Goal: Transaction & Acquisition: Purchase product/service

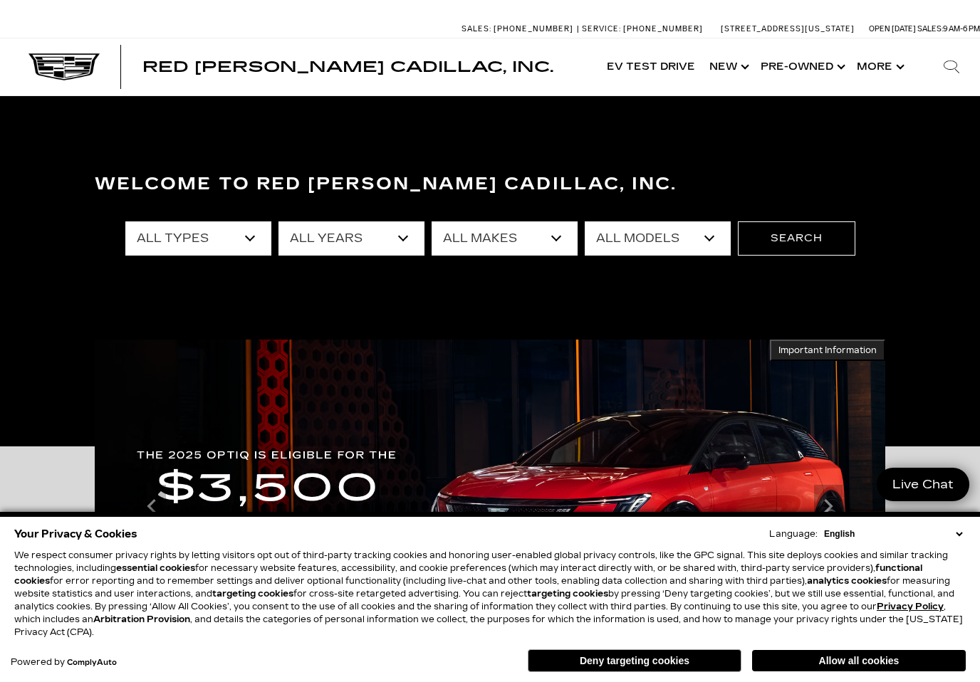
click at [254, 244] on select "All Types New Used Certified Used Demo" at bounding box center [198, 239] width 146 height 34
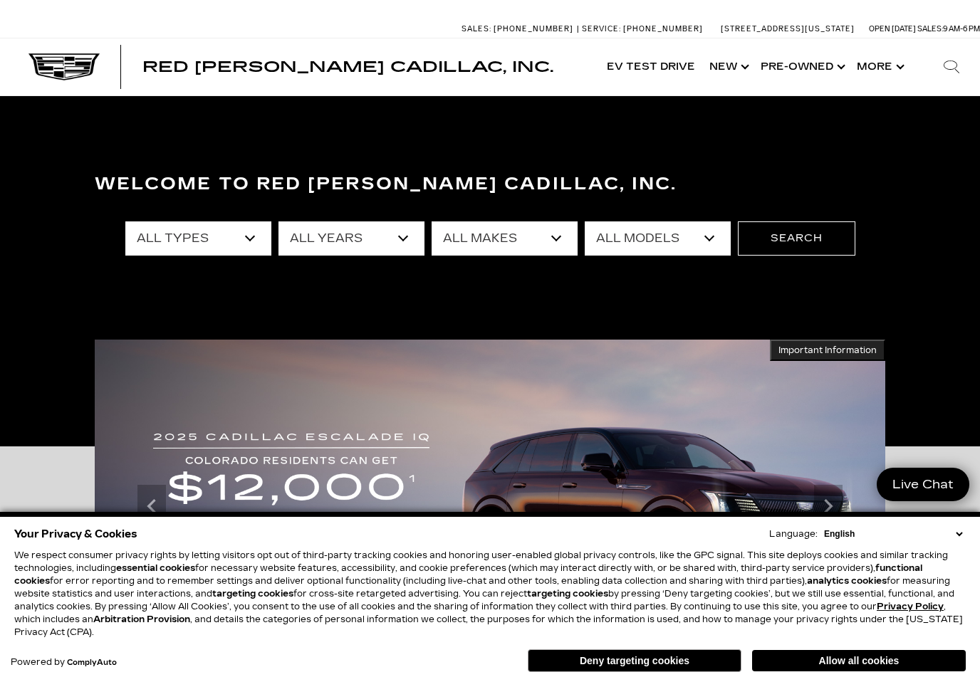
click at [245, 231] on select "All Types New Used Certified Used Demo" at bounding box center [198, 239] width 146 height 34
select select "New"
click at [323, 244] on select "All Years 2026 2025 2024" at bounding box center [352, 239] width 146 height 34
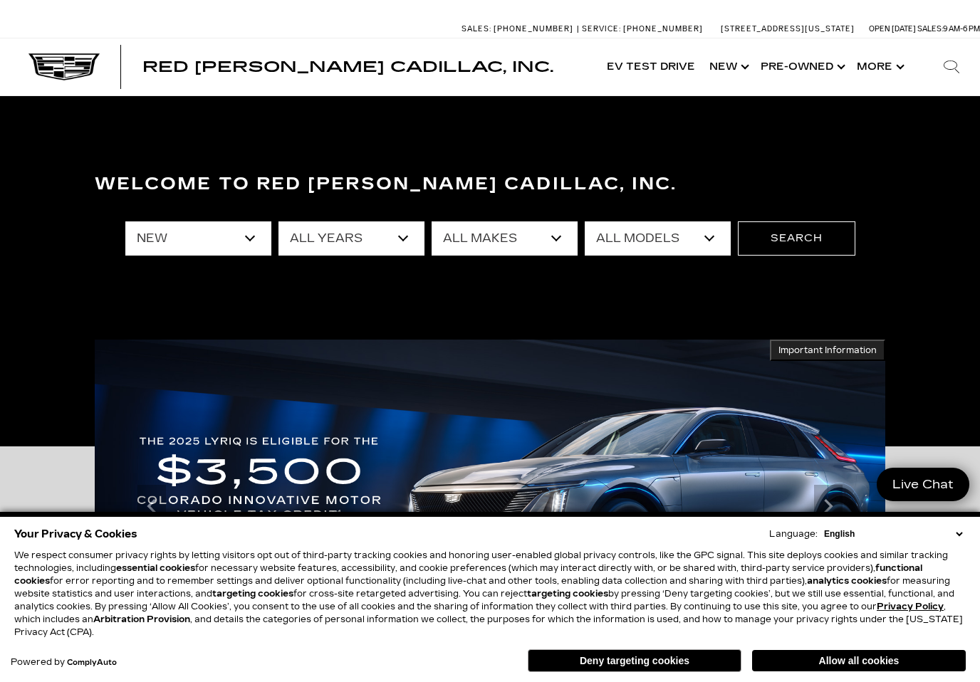
select select "2025"
click at [551, 239] on select "All Makes Cadillac" at bounding box center [505, 239] width 146 height 34
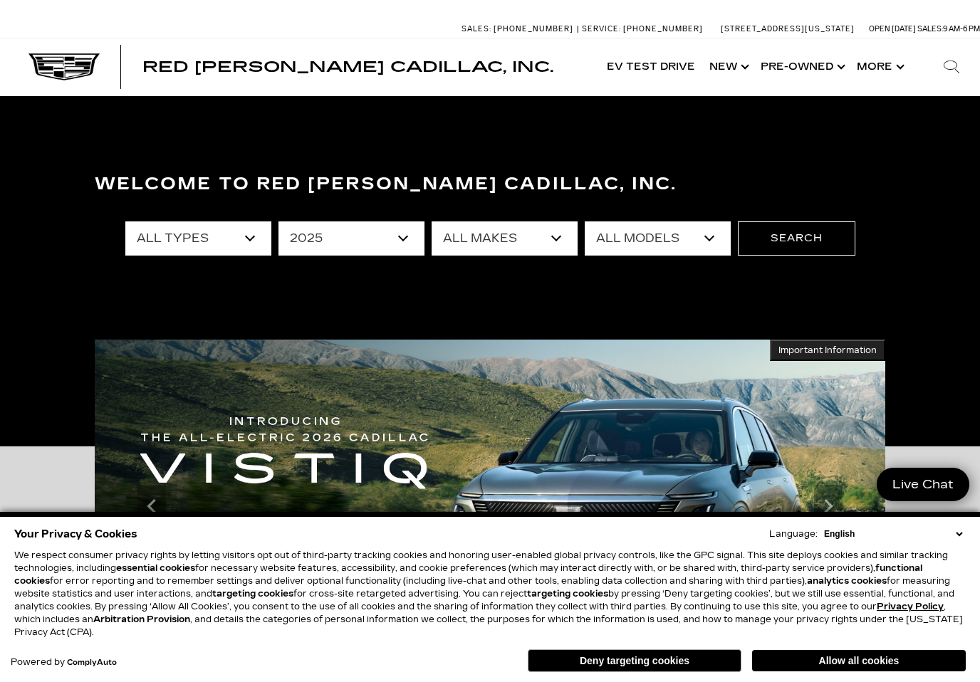
select select "Cadillac"
click at [705, 237] on select "All Models CT4 Escalade Escalade ESV ESCALADE IQ LYRIQ OPTIQ XT5 XT6" at bounding box center [658, 239] width 146 height 34
select select "Escalade"
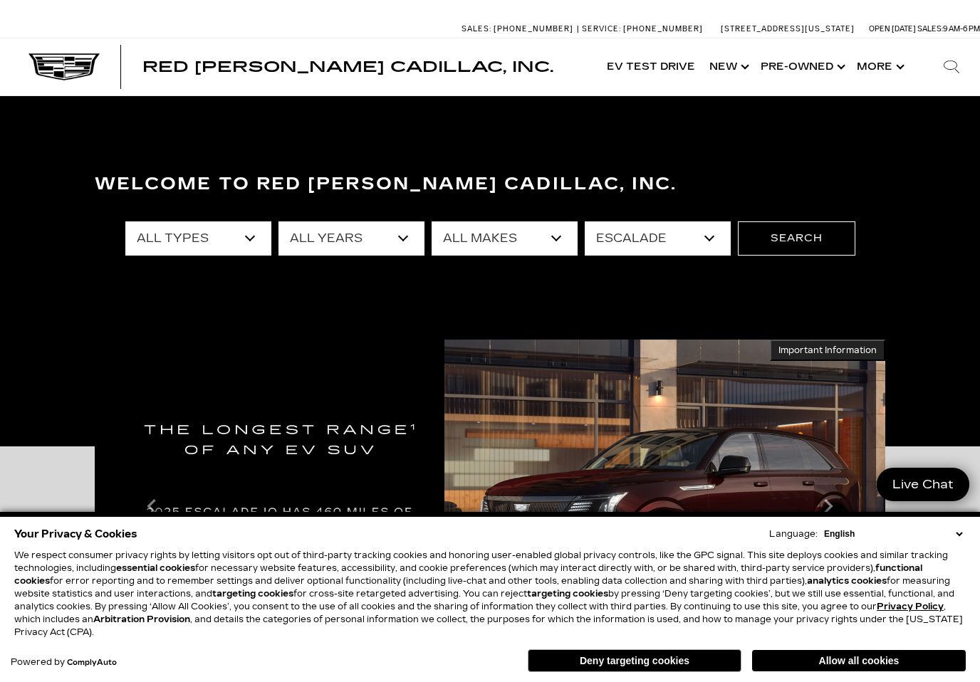
click at [806, 241] on button "Search" at bounding box center [797, 239] width 118 height 34
click at [901, 663] on button "Allow all cookies" at bounding box center [859, 660] width 214 height 21
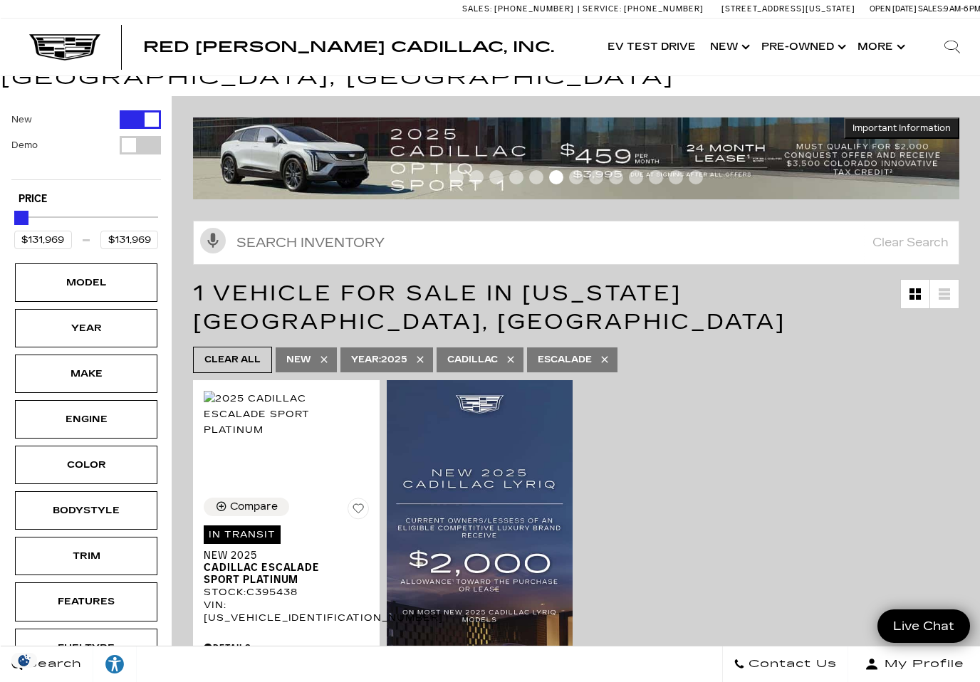
scroll to position [63, 0]
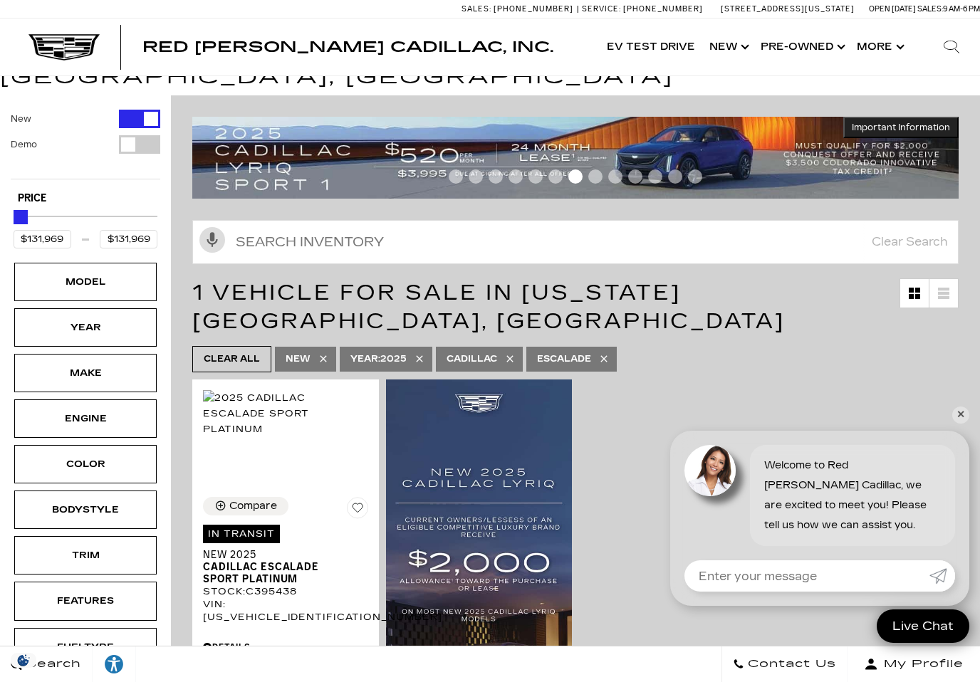
click at [62, 320] on div "Year" at bounding box center [85, 328] width 71 height 16
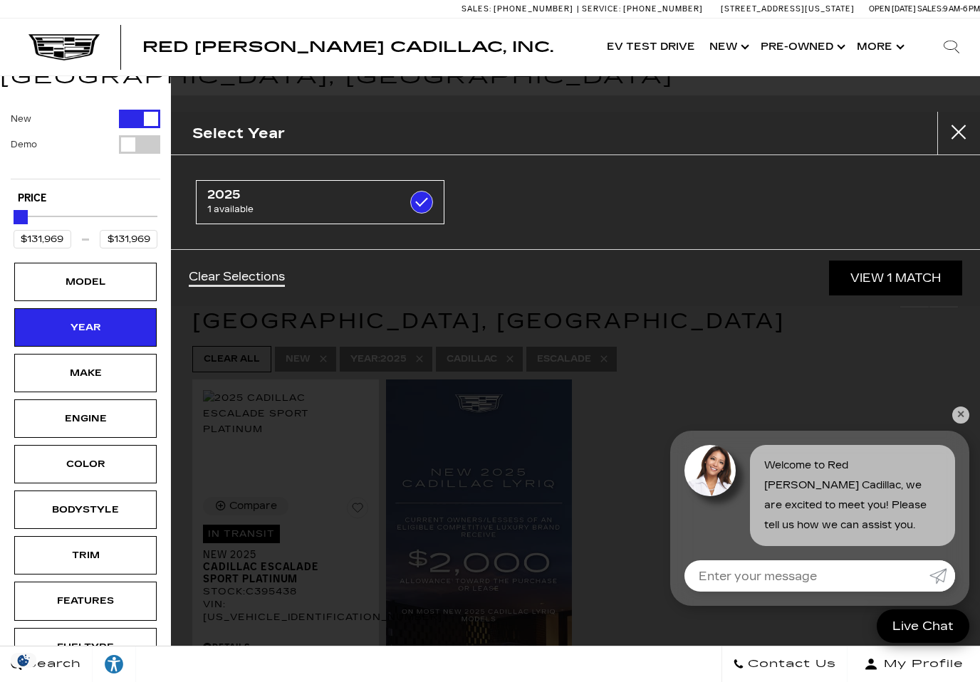
click at [427, 199] on label at bounding box center [421, 202] width 23 height 23
checkbox input "false"
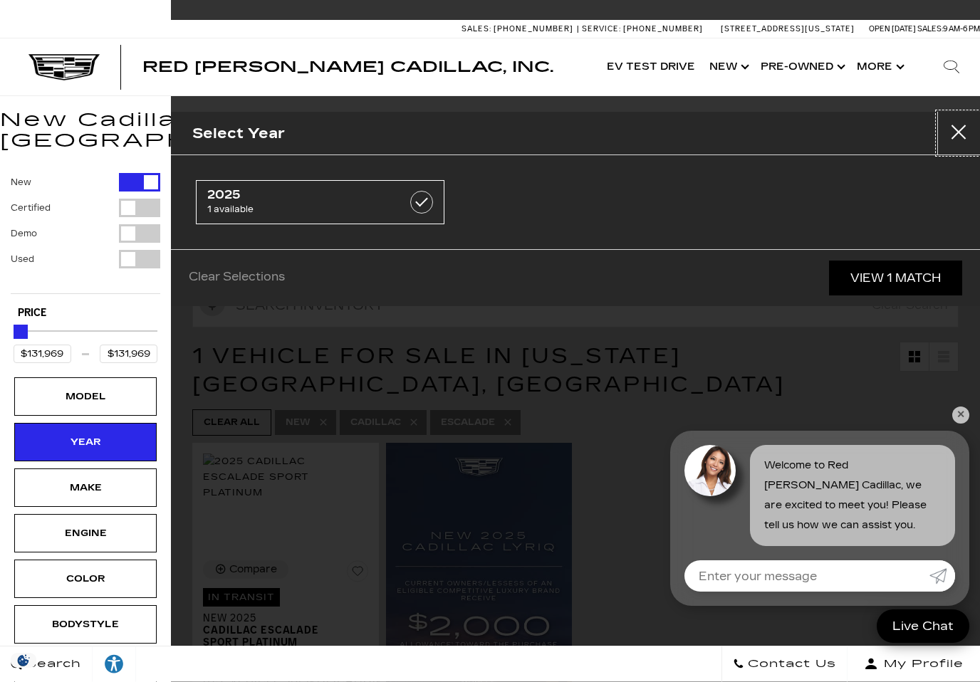
click at [958, 133] on button "Close" at bounding box center [958, 133] width 43 height 43
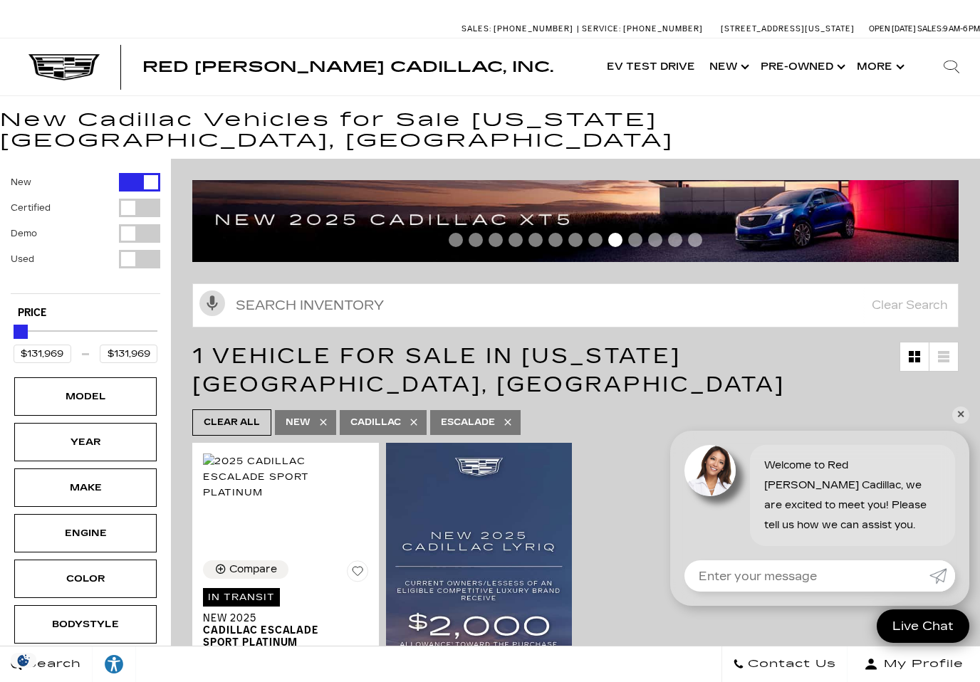
click at [45, 423] on div "Year" at bounding box center [85, 442] width 142 height 38
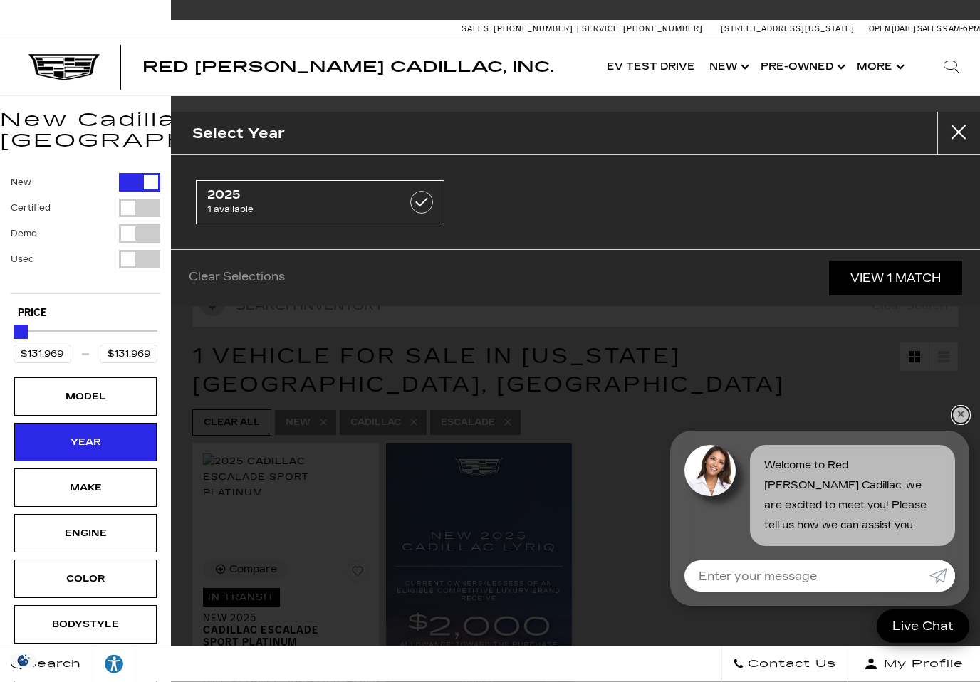
click at [957, 424] on link "✕" at bounding box center [960, 415] width 17 height 17
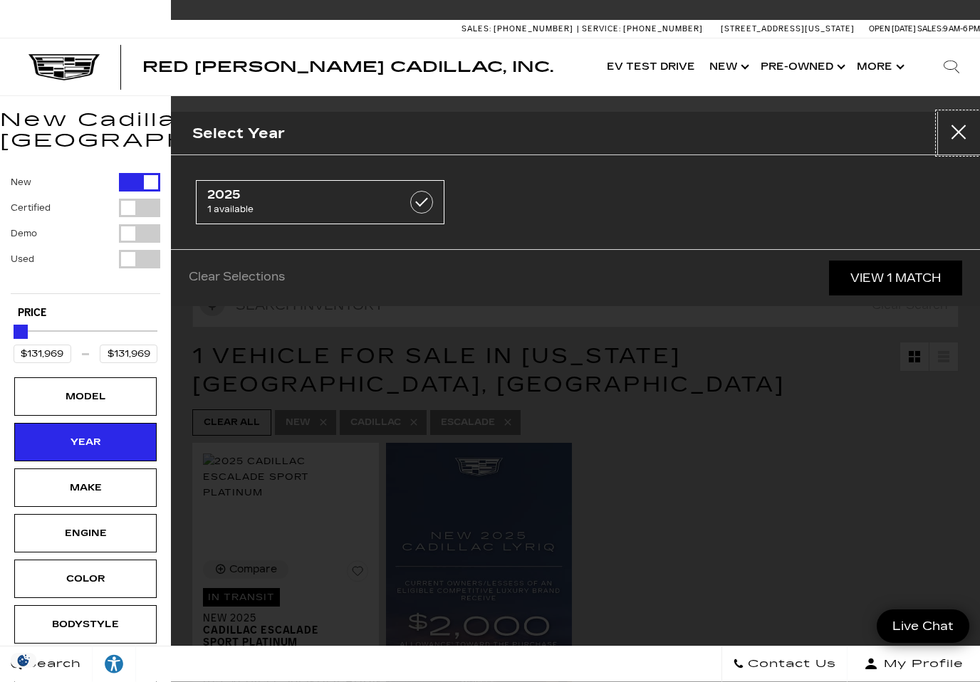
click at [970, 139] on button "Close" at bounding box center [958, 133] width 43 height 43
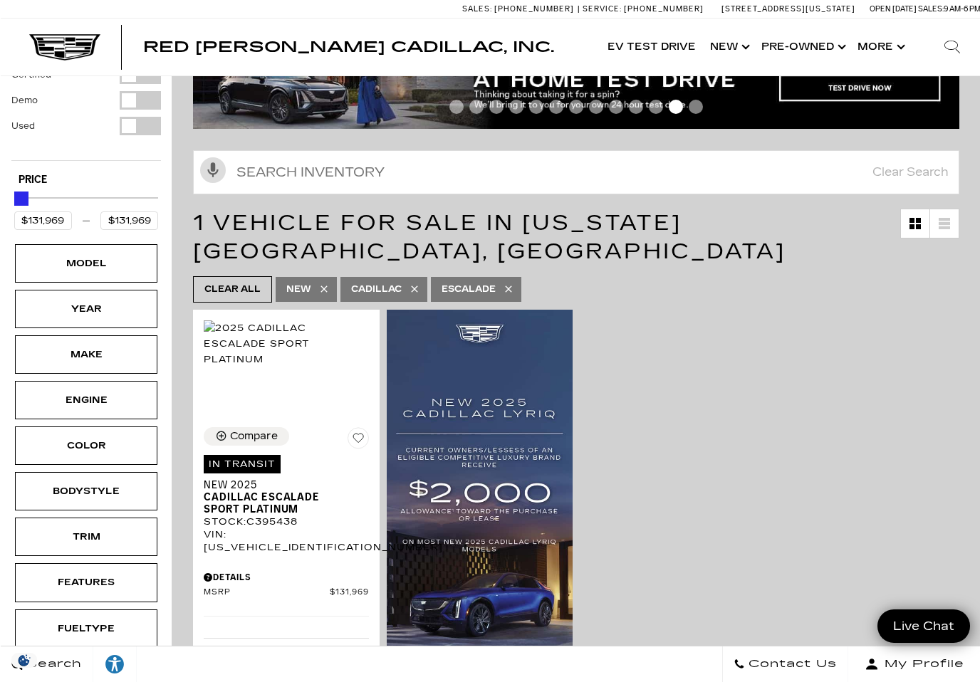
scroll to position [133, 0]
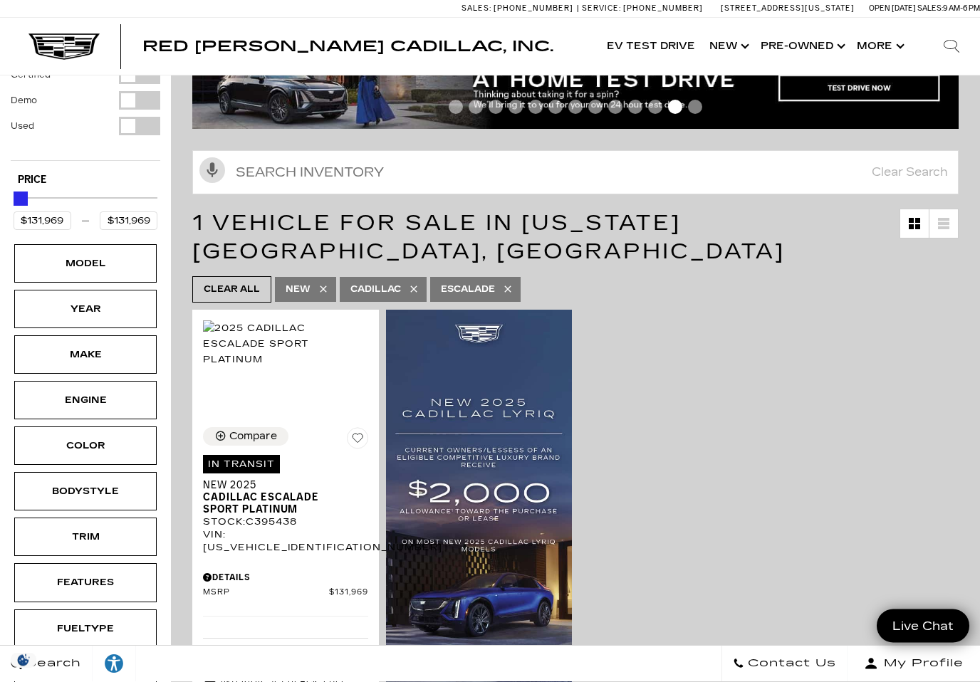
click at [43, 291] on div "Year" at bounding box center [85, 310] width 142 height 38
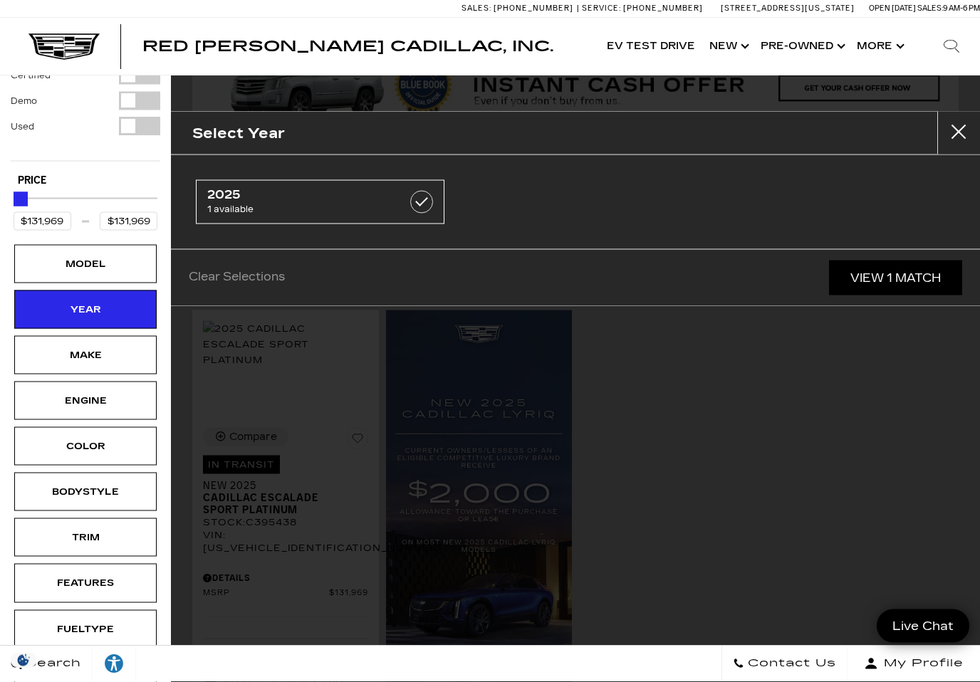
scroll to position [133, 0]
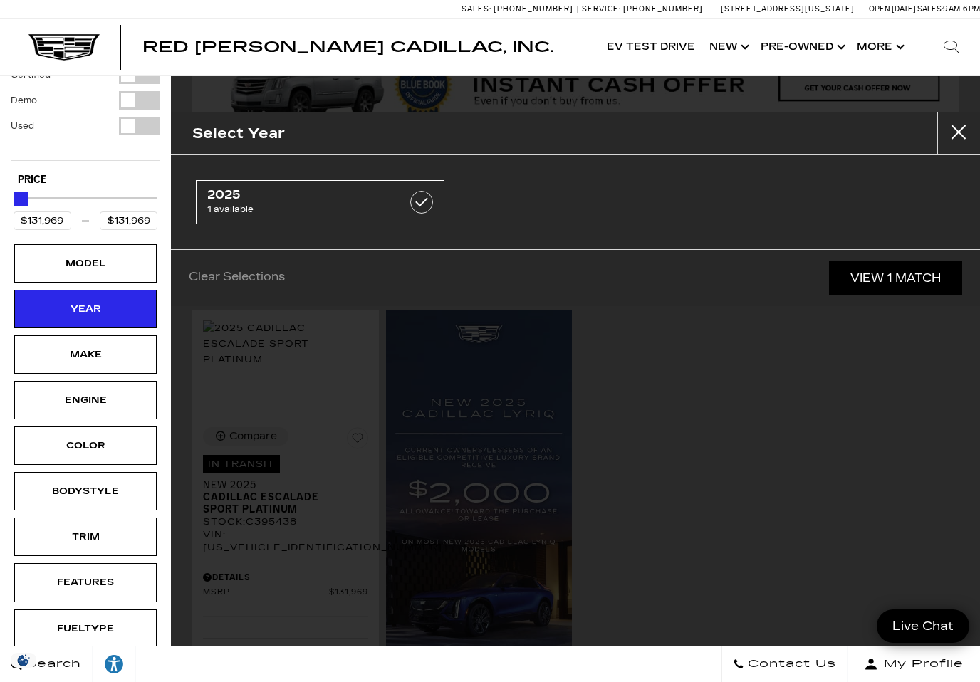
click at [424, 198] on label at bounding box center [421, 202] width 23 height 23
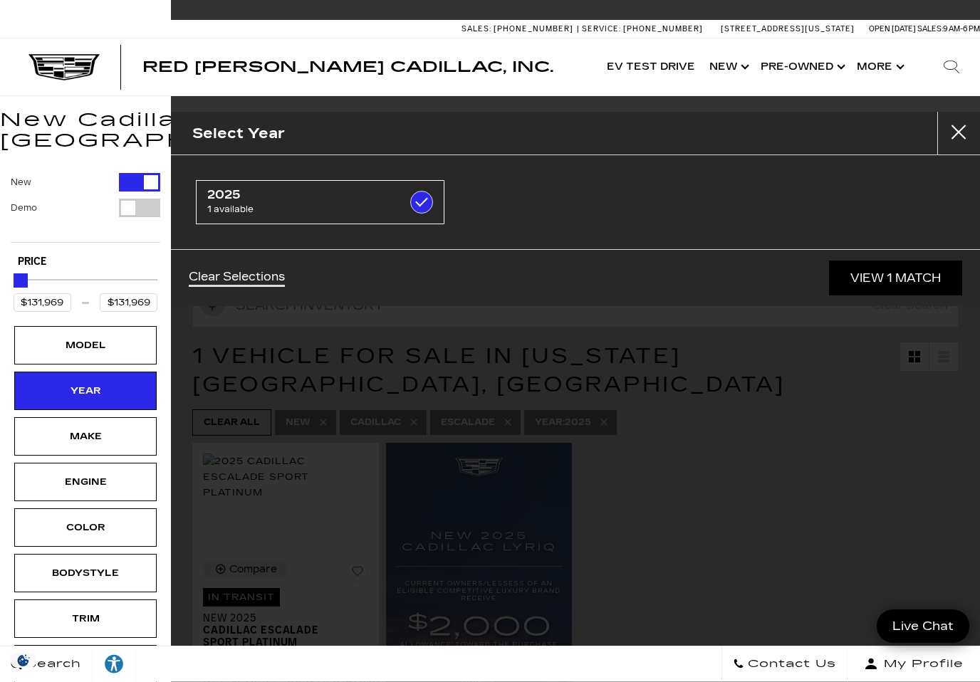
click at [421, 199] on label at bounding box center [421, 202] width 23 height 23
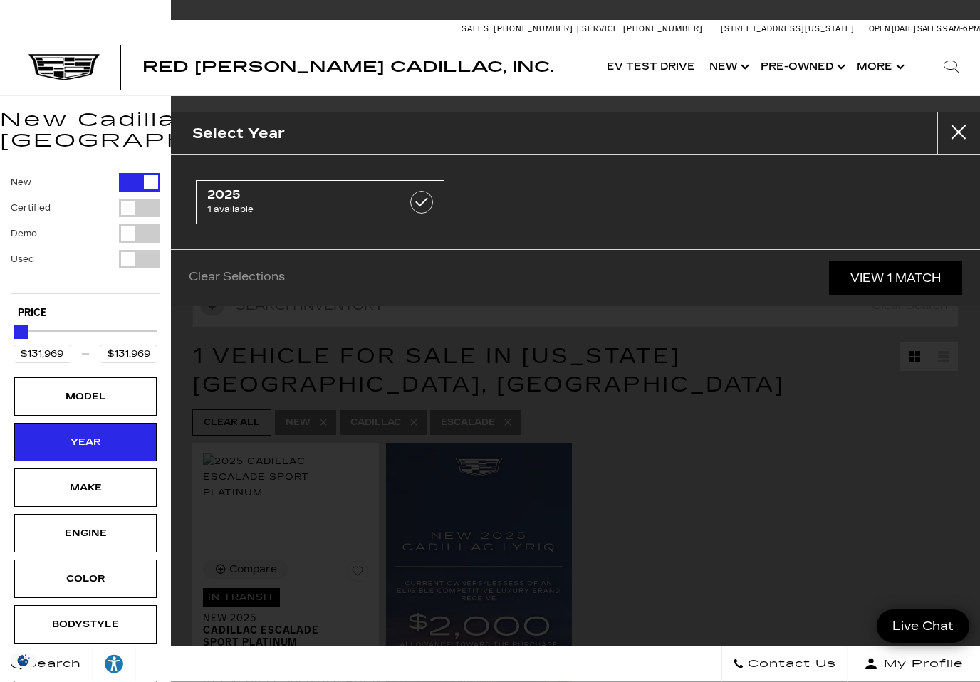
click at [423, 201] on label at bounding box center [421, 202] width 23 height 23
checkbox input "true"
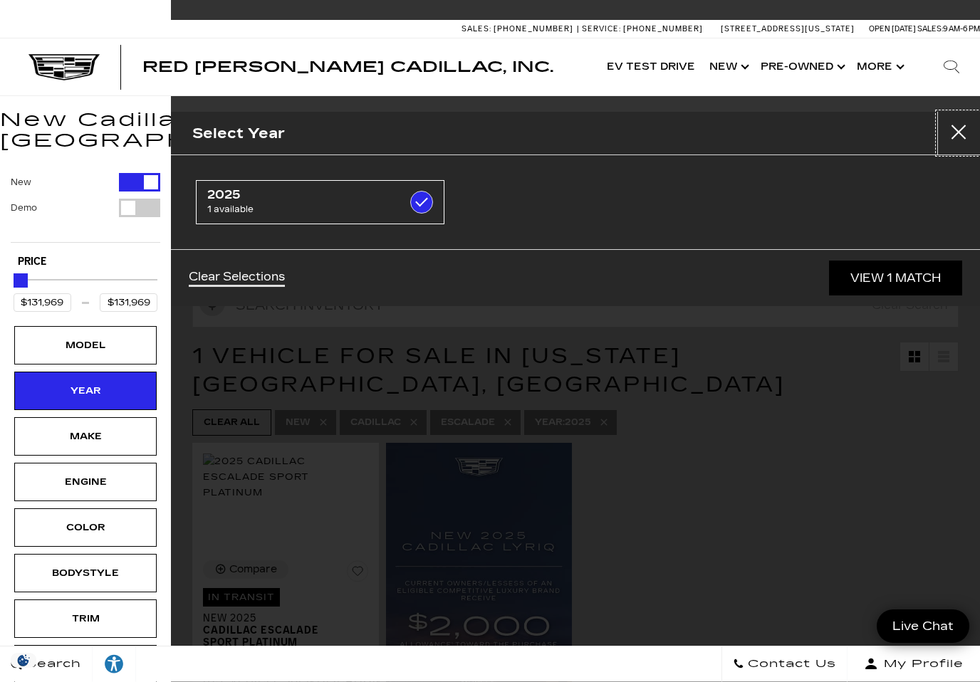
click at [955, 135] on button "Close" at bounding box center [958, 133] width 43 height 43
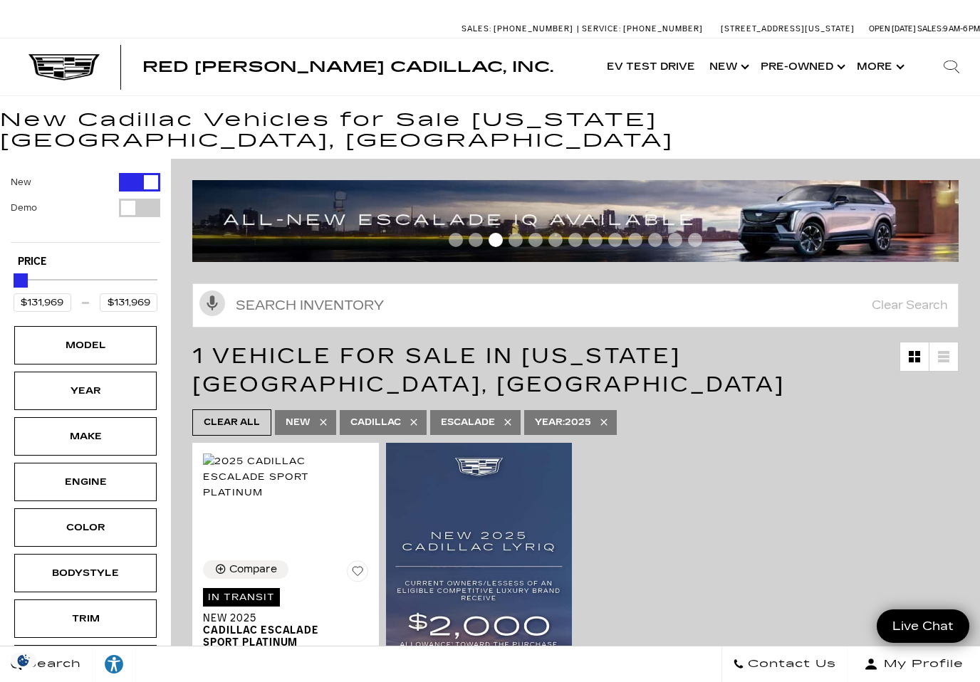
click at [48, 373] on div "Year" at bounding box center [85, 391] width 142 height 38
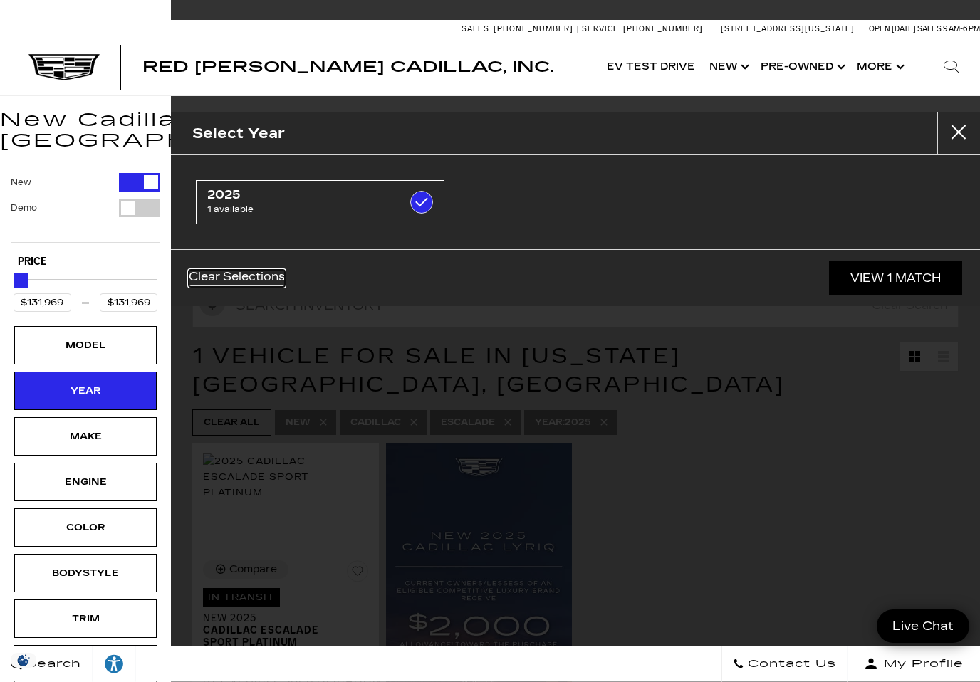
click at [209, 278] on link "Clear Selections" at bounding box center [237, 278] width 96 height 17
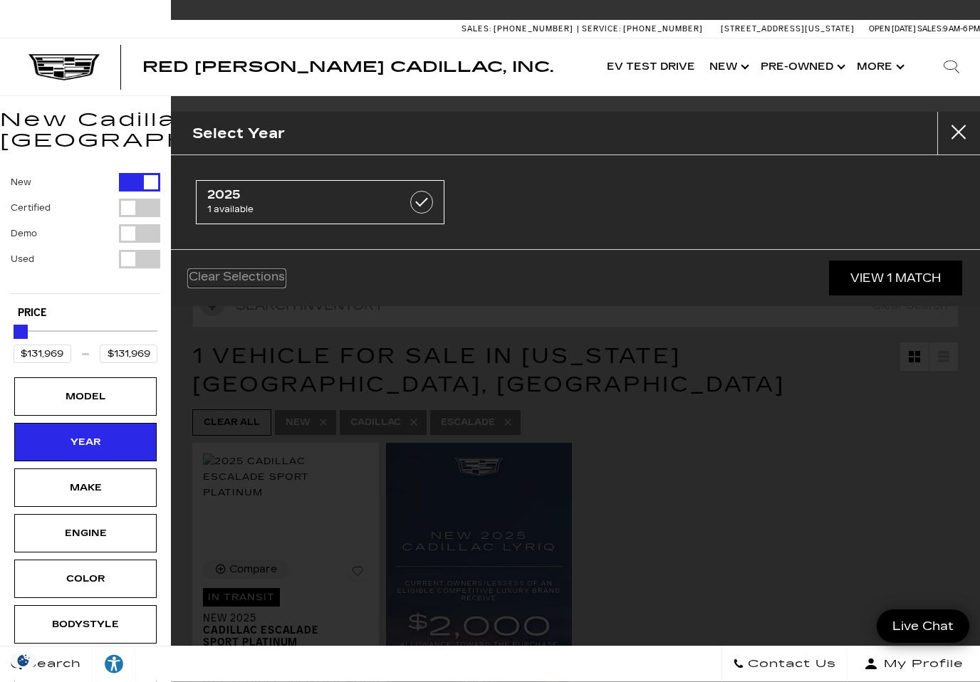
click at [228, 277] on link "Clear Selections" at bounding box center [237, 278] width 96 height 17
click at [420, 202] on label at bounding box center [421, 202] width 23 height 23
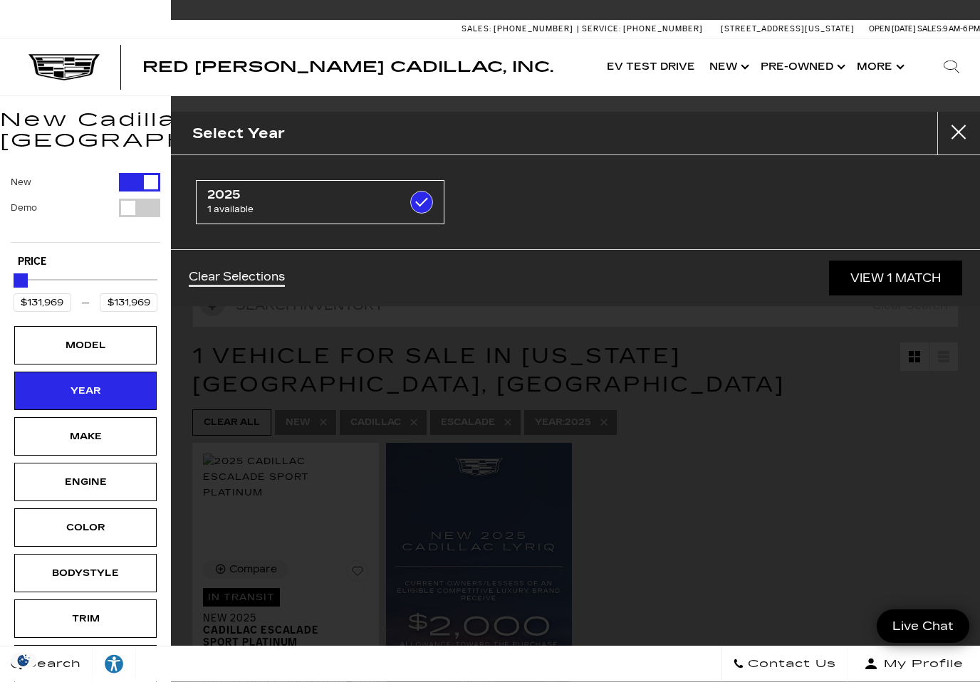
click at [425, 188] on link "2025 1 available" at bounding box center [320, 202] width 249 height 44
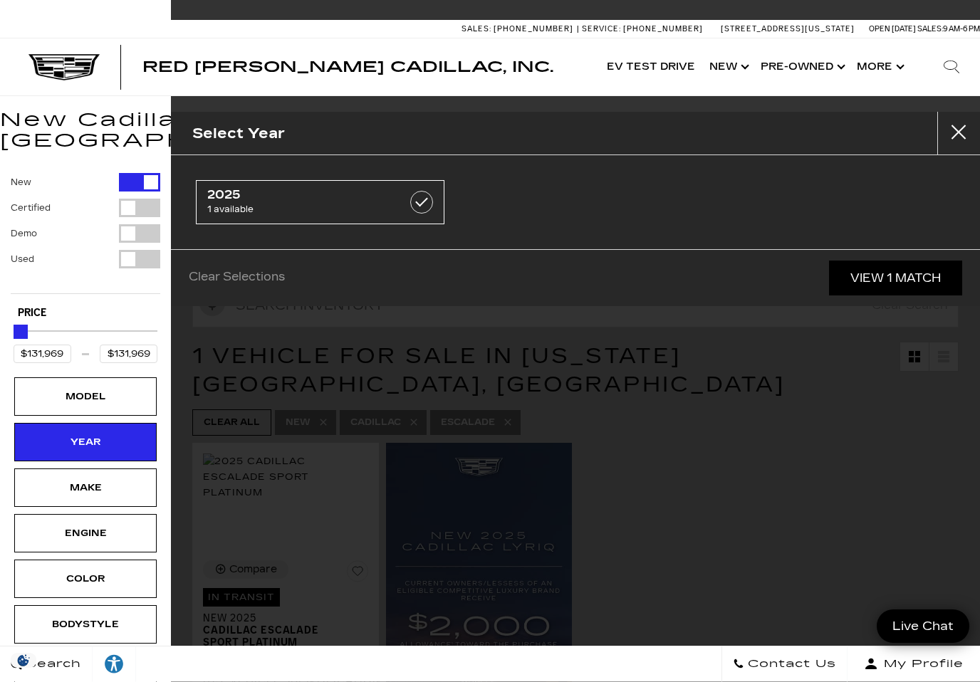
checkbox input "false"
click at [943, 133] on button "Close" at bounding box center [958, 133] width 43 height 43
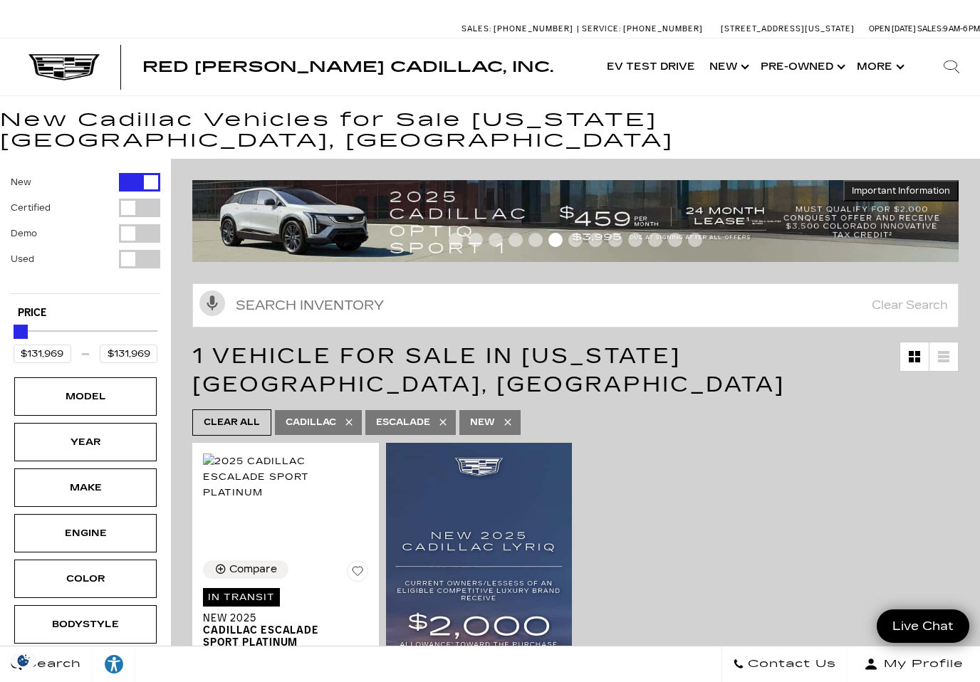
click at [752, 57] on link "Show New" at bounding box center [727, 66] width 51 height 57
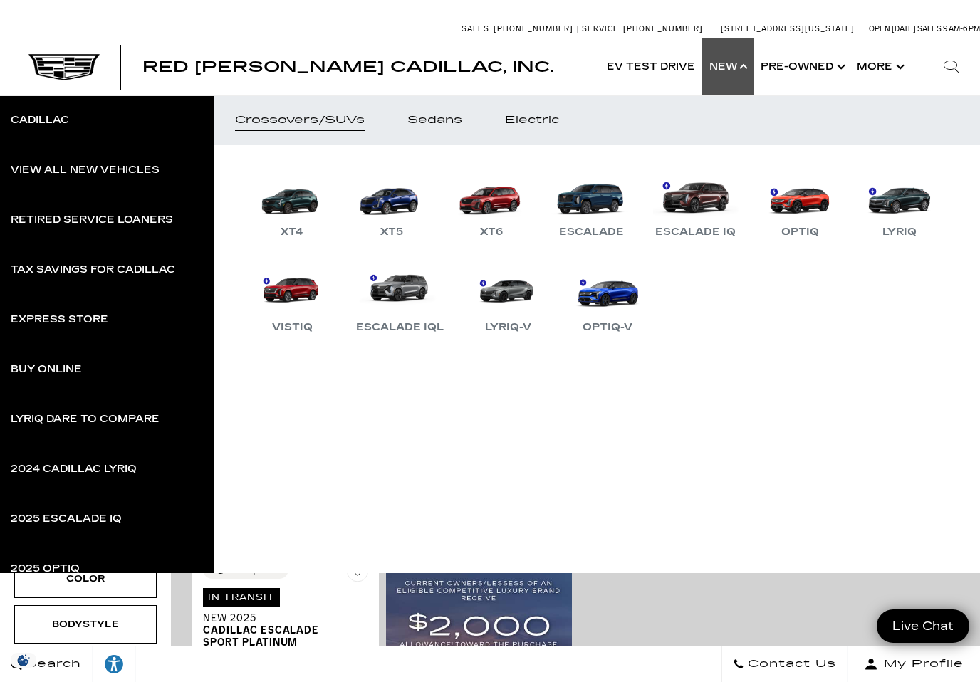
click at [596, 202] on link "Escalade" at bounding box center [591, 204] width 85 height 74
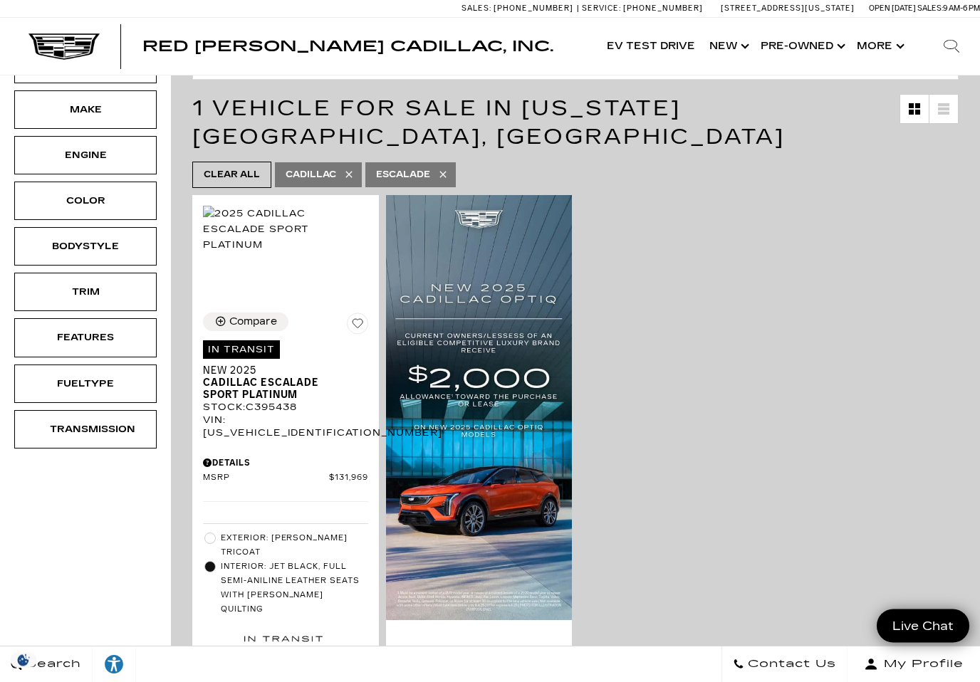
scroll to position [241, 0]
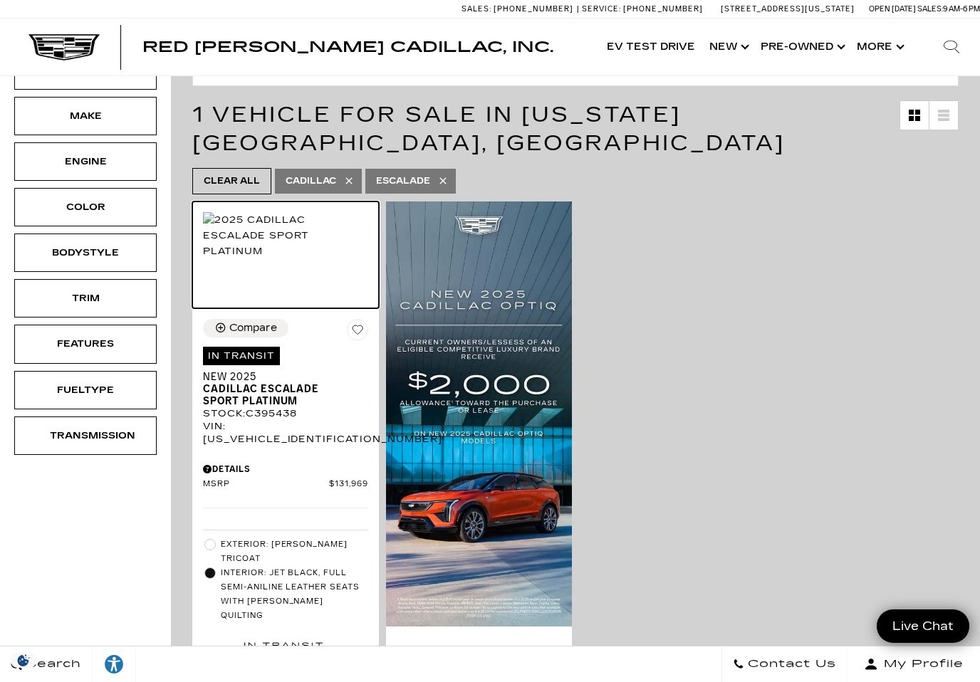
click at [269, 217] on img at bounding box center [285, 235] width 165 height 47
click at [271, 222] on img at bounding box center [285, 235] width 165 height 47
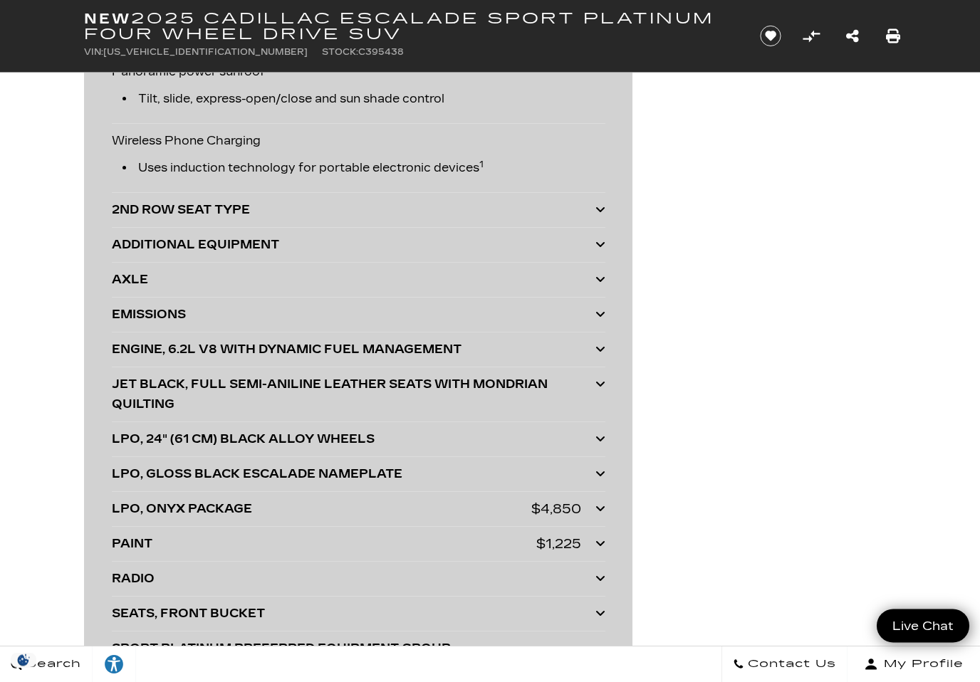
click at [113, 211] on div "2ND ROW SEAT TYPE" at bounding box center [354, 210] width 484 height 20
